Goal: Task Accomplishment & Management: Manage account settings

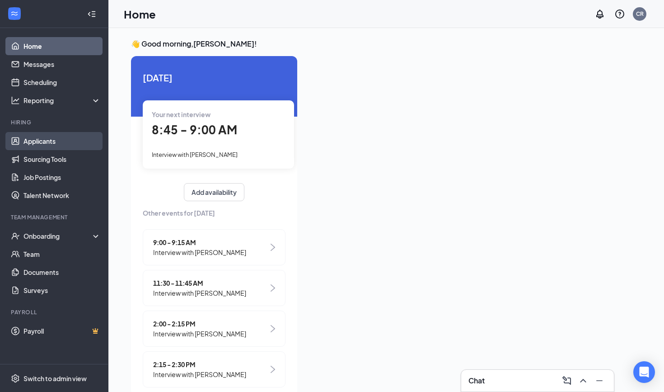
click at [53, 145] on link "Applicants" at bounding box center [61, 141] width 77 height 18
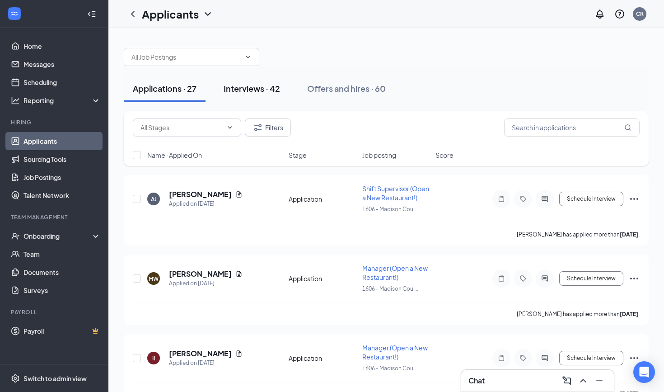
click at [244, 89] on div "Interviews · 42" at bounding box center [252, 88] width 56 height 11
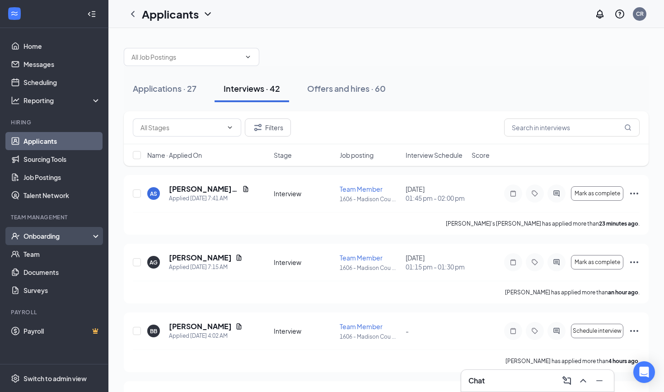
click at [53, 235] on div "Onboarding" at bounding box center [58, 235] width 70 height 9
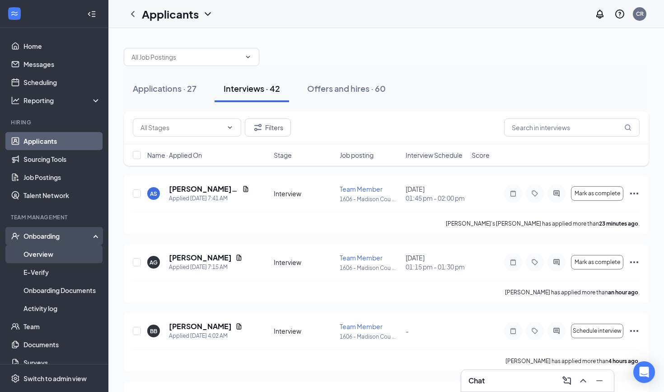
click at [56, 251] on link "Overview" at bounding box center [61, 254] width 77 height 18
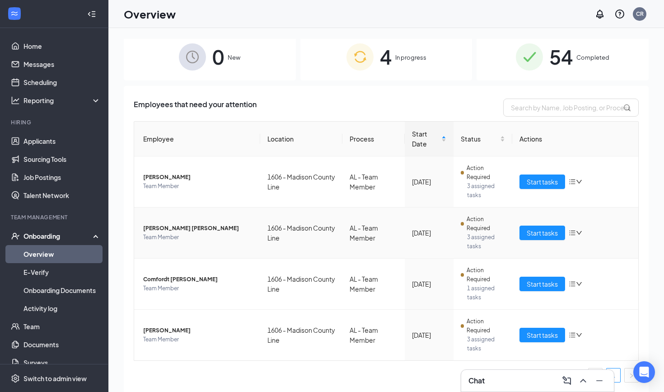
scroll to position [6, 0]
click at [534, 188] on button "Start tasks" at bounding box center [542, 181] width 46 height 14
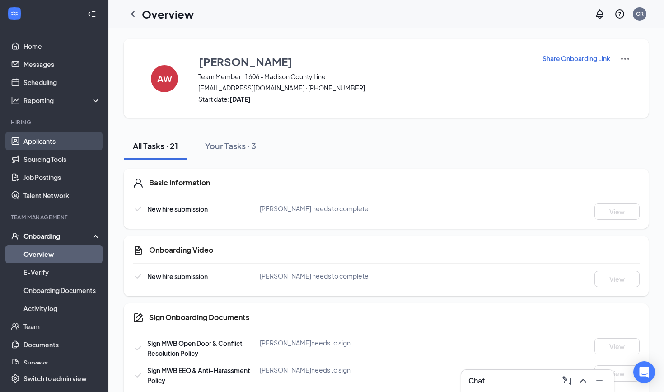
click at [61, 139] on link "Applicants" at bounding box center [61, 141] width 77 height 18
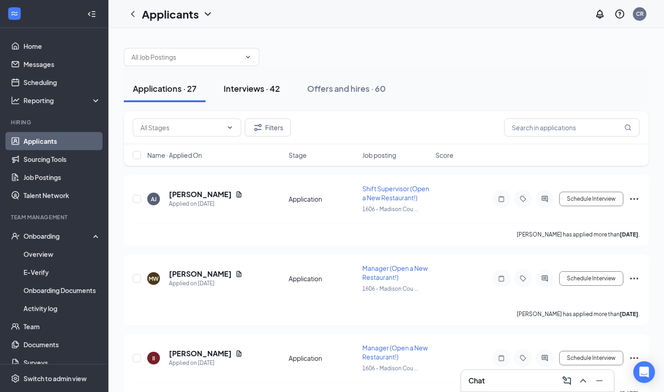
click at [253, 93] on div "Interviews · 42" at bounding box center [252, 88] width 56 height 11
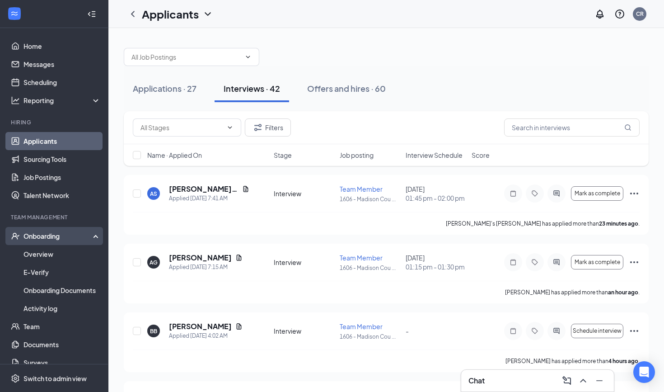
click at [56, 242] on div "Onboarding" at bounding box center [54, 236] width 108 height 18
click at [53, 257] on link "Overview" at bounding box center [61, 254] width 77 height 18
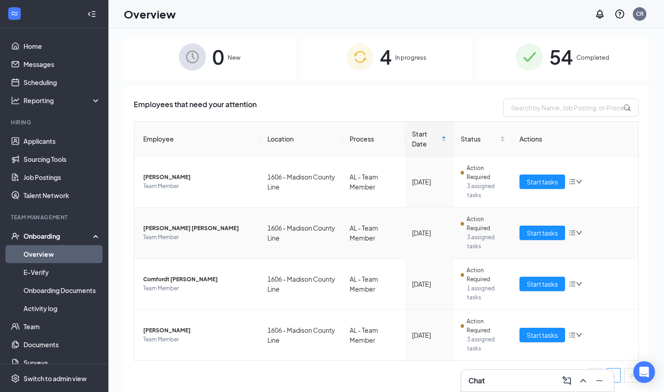
scroll to position [6, 0]
click at [537, 231] on span "Start tasks" at bounding box center [542, 233] width 31 height 10
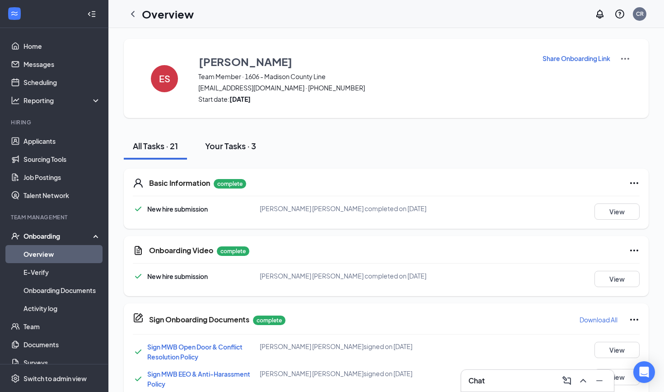
click at [231, 145] on div "Your Tasks · 3" at bounding box center [230, 145] width 51 height 11
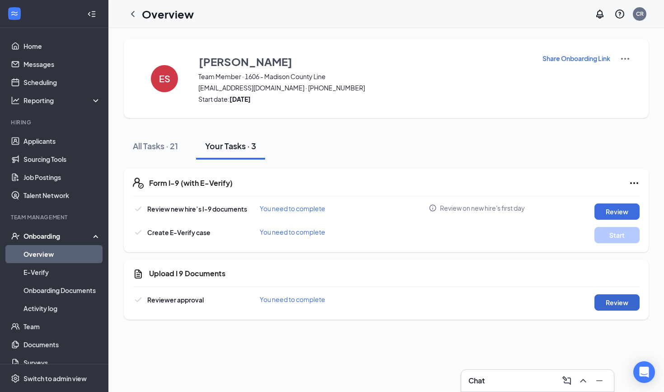
click at [598, 303] on button "Review" at bounding box center [616, 302] width 45 height 16
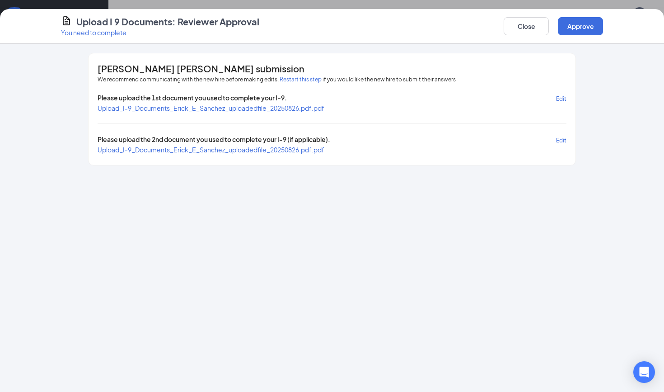
click at [302, 108] on span "Upload_I-9_Documents_Erick_E_Sanchez_uploadedfile_20250826.pdf.pdf" at bounding box center [211, 108] width 227 height 8
click at [281, 110] on span "Upload_I-9_Documents_Erick_E_Sanchez_uploadedfile_20250826.pdf.pdf" at bounding box center [211, 108] width 227 height 8
click at [236, 150] on span "Upload_I-9_Documents_Erick_E_Sanchez_uploadedfile_20250826.pdf.pdf" at bounding box center [211, 149] width 227 height 8
click at [570, 25] on button "Approve" at bounding box center [580, 26] width 45 height 18
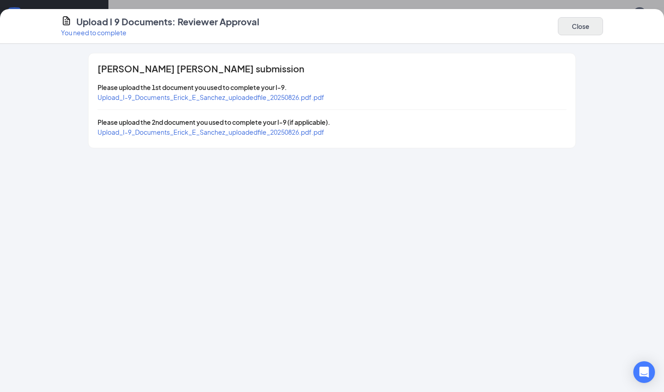
click at [593, 28] on button "Close" at bounding box center [580, 26] width 45 height 18
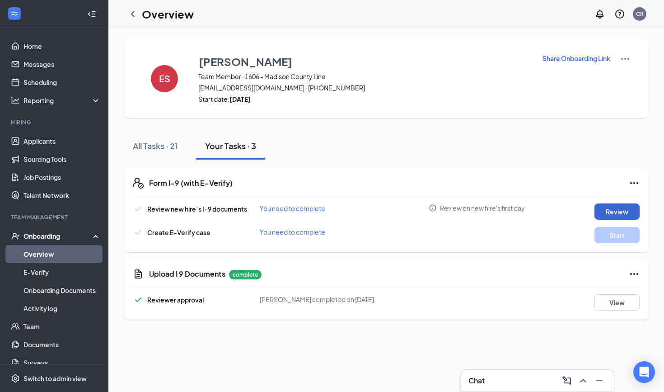
click at [598, 211] on button "Review" at bounding box center [616, 211] width 45 height 16
